Goal: Book appointment/travel/reservation

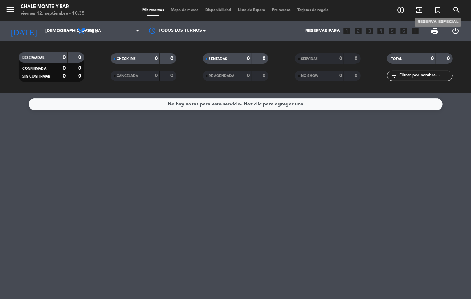
click at [437, 10] on icon "turned_in_not" at bounding box center [437, 10] width 8 height 8
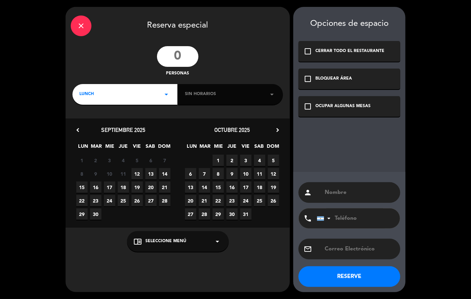
click at [182, 57] on input "number" at bounding box center [177, 56] width 41 height 21
type input "7"
click at [94, 94] on span "LUNCH" at bounding box center [86, 94] width 14 height 7
click at [80, 122] on div "Cena" at bounding box center [124, 123] width 91 height 7
click at [137, 175] on span "12" at bounding box center [136, 173] width 11 height 11
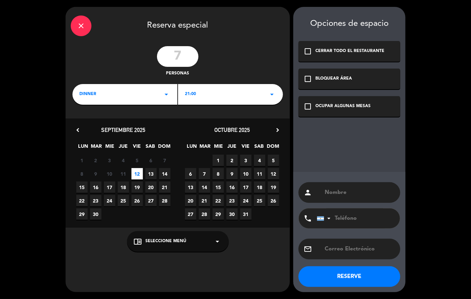
click at [152, 240] on span "Seleccione Menú" at bounding box center [166, 241] width 41 height 7
click at [139, 213] on div "SALON" at bounding box center [178, 214] width 88 height 7
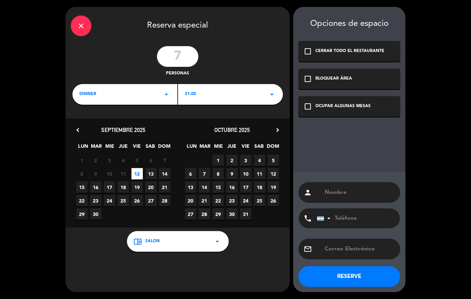
click at [306, 110] on icon "check_box_outline_blank" at bounding box center [307, 106] width 8 height 8
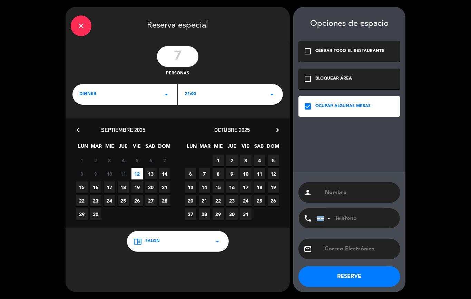
click at [340, 192] on input "text" at bounding box center [359, 193] width 71 height 10
paste input "[PERSON_NAME]"
type input "[PERSON_NAME]"
click at [350, 272] on button "RESERVE" at bounding box center [349, 277] width 102 height 21
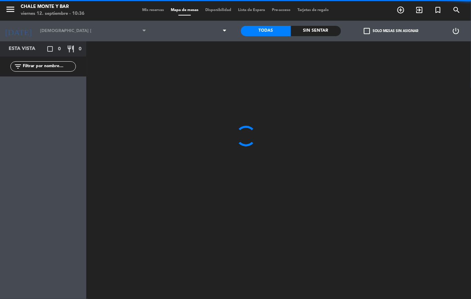
type input "vie. [DATE]"
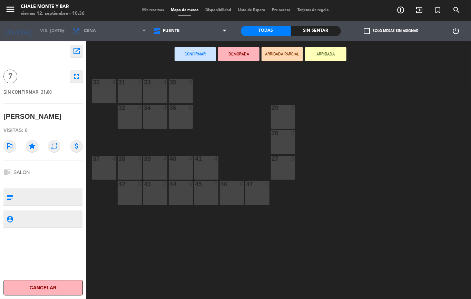
click at [103, 90] on div "30 4" at bounding box center [104, 91] width 24 height 24
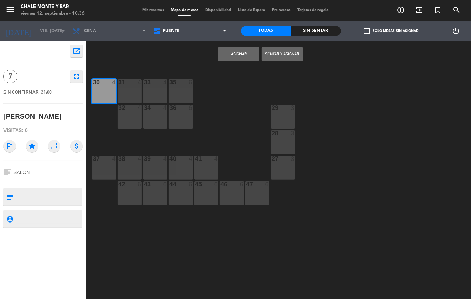
click at [119, 90] on div "31 4" at bounding box center [130, 91] width 24 height 24
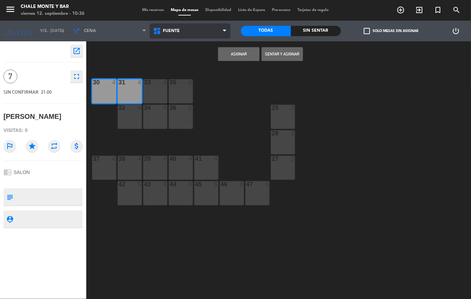
click at [178, 31] on span "FUENTE" at bounding box center [171, 31] width 17 height 5
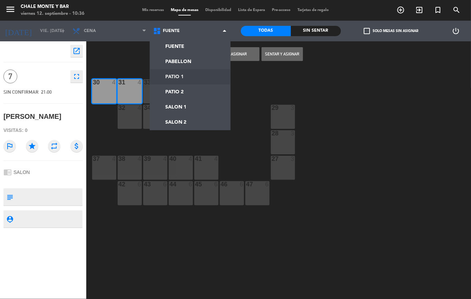
click at [130, 88] on div "31 4" at bounding box center [130, 91] width 24 height 24
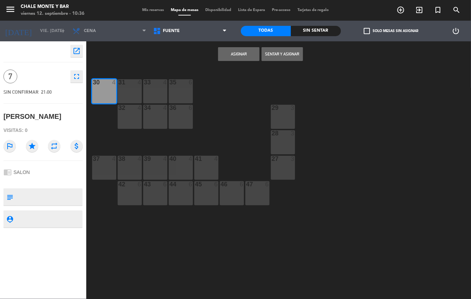
click at [102, 94] on div "30 4" at bounding box center [104, 91] width 24 height 24
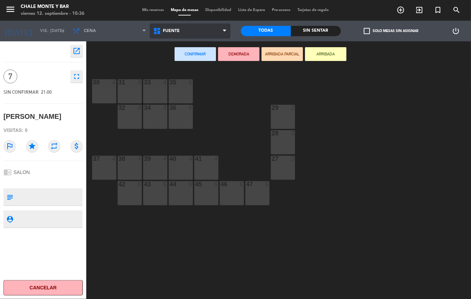
click at [174, 29] on span "FUENTE" at bounding box center [171, 31] width 17 height 5
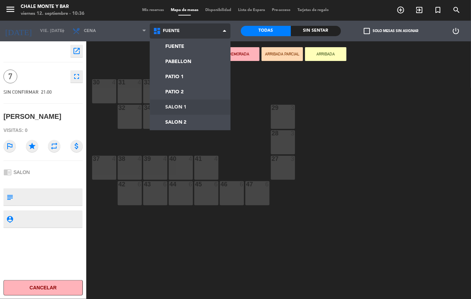
click at [177, 108] on ng-component "menu Chale [PERSON_NAME] 12. septiembre - 10:36 Mis reservas Mapa de mesas Disp…" at bounding box center [235, 149] width 471 height 299
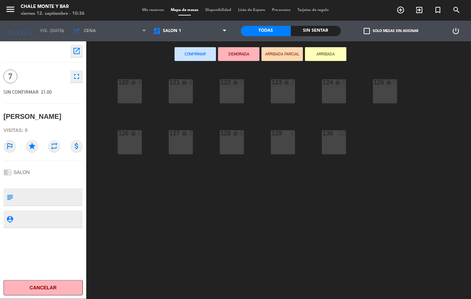
click at [132, 99] on div "120 lock 4" at bounding box center [130, 91] width 24 height 24
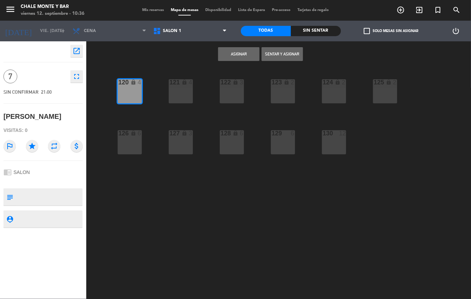
click at [172, 93] on div "121 lock 4" at bounding box center [181, 91] width 24 height 24
click at [378, 91] on div "125 lock 2" at bounding box center [385, 91] width 24 height 24
click at [378, 92] on div "125 lock 2" at bounding box center [385, 91] width 24 height 24
click at [236, 91] on div "122 lock 3" at bounding box center [232, 91] width 24 height 24
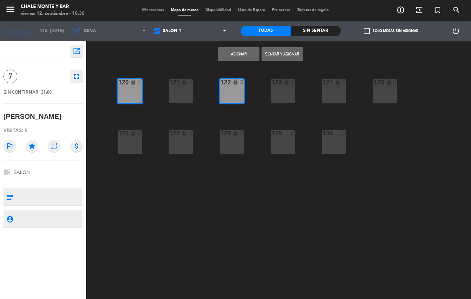
click at [237, 53] on button "Asignar" at bounding box center [238, 54] width 41 height 14
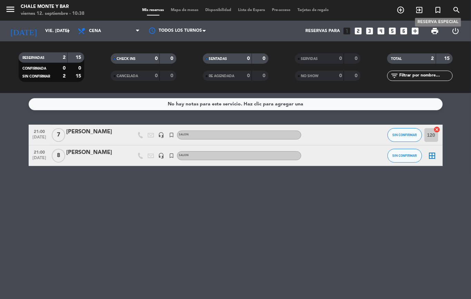
click at [435, 8] on icon "turned_in_not" at bounding box center [437, 10] width 8 height 8
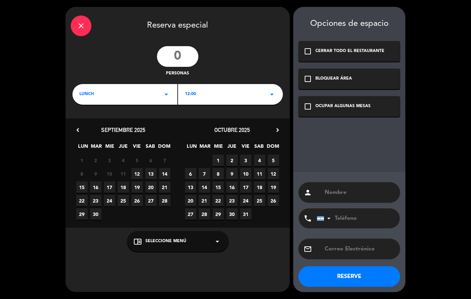
click at [179, 55] on input "number" at bounding box center [177, 56] width 41 height 21
type input "6"
click at [89, 96] on span "LUNCH" at bounding box center [86, 94] width 14 height 7
click at [89, 125] on div "Cena" at bounding box center [124, 123] width 91 height 7
click at [140, 173] on span "12" at bounding box center [136, 173] width 11 height 11
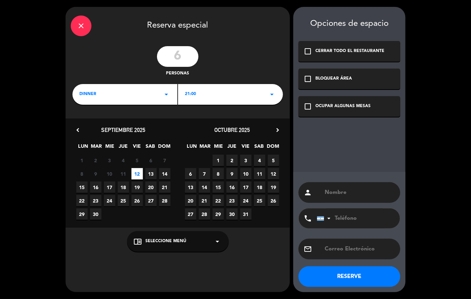
click at [170, 240] on span "Seleccione Menú" at bounding box center [166, 241] width 41 height 7
click at [144, 213] on div "SALON" at bounding box center [178, 214] width 88 height 7
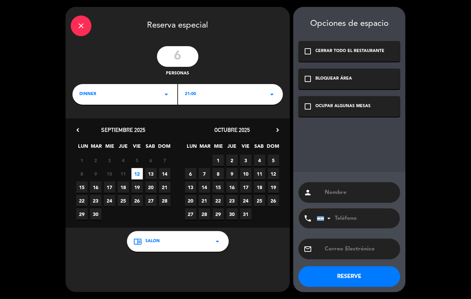
click at [308, 102] on icon "check_box_outline_blank" at bounding box center [307, 106] width 8 height 8
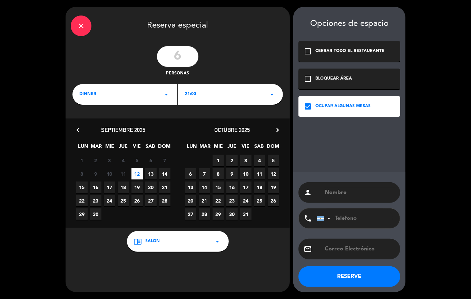
click at [330, 195] on input "text" at bounding box center [359, 193] width 71 height 10
paste input "[PERSON_NAME]"
type input "[PERSON_NAME]"
click at [345, 273] on button "RESERVE" at bounding box center [349, 277] width 102 height 21
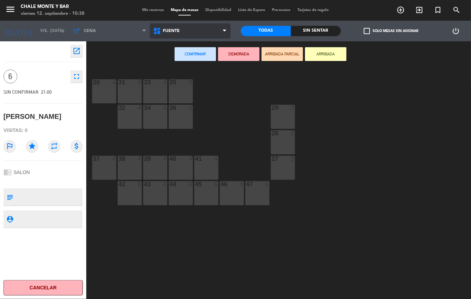
click at [173, 36] on span "FUENTE" at bounding box center [190, 30] width 81 height 15
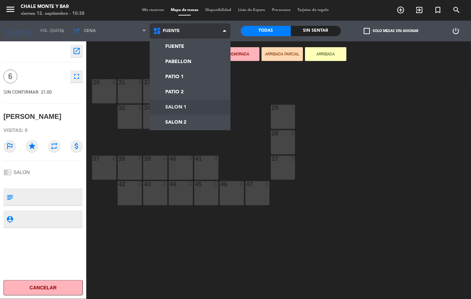
click at [177, 105] on ng-component "menu Chale [PERSON_NAME] 12. septiembre - 10:38 Mis reservas Mapa de mesas Disp…" at bounding box center [235, 149] width 471 height 299
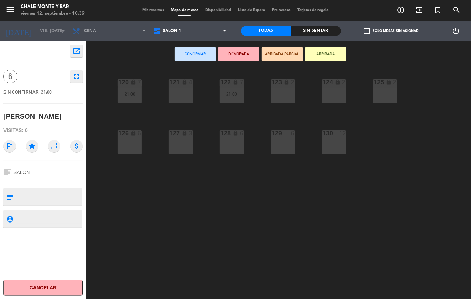
click at [175, 100] on div "121 lock 4" at bounding box center [181, 91] width 24 height 24
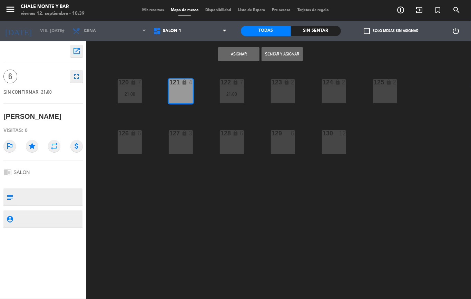
click at [180, 134] on div "lock" at bounding box center [180, 133] width 11 height 7
click at [239, 50] on button "Asignar" at bounding box center [238, 54] width 41 height 14
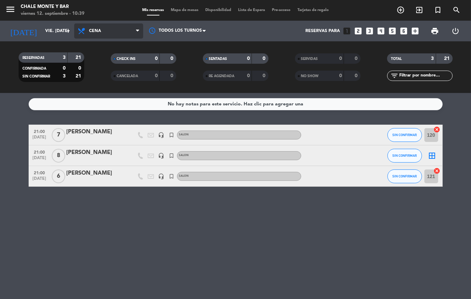
click at [93, 30] on span "Cena" at bounding box center [95, 31] width 12 height 5
click at [97, 63] on div "menu Chale [PERSON_NAME] 12. septiembre - 10:39 Mis reservas Mapa de mesas Disp…" at bounding box center [235, 46] width 471 height 93
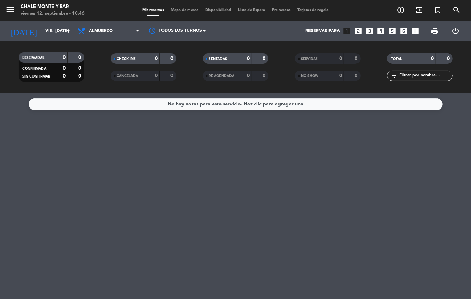
drag, startPoint x: 381, startPoint y: 191, endPoint x: 374, endPoint y: 68, distance: 122.6
click at [381, 191] on div "No hay notas para este servicio. Haz clic para agregar una" at bounding box center [235, 196] width 471 height 206
